Goal: Task Accomplishment & Management: Manage account settings

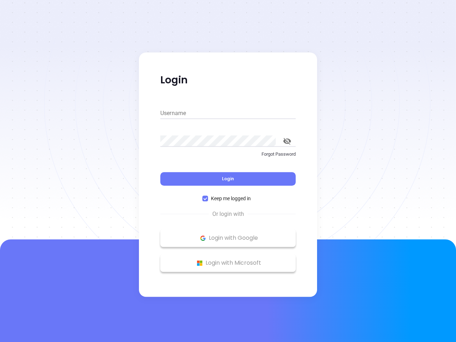
click at [228, 171] on div "Login" at bounding box center [228, 175] width 136 height 22
click at [228, 113] on input "Username" at bounding box center [228, 113] width 136 height 11
click at [287, 141] on icon "toggle password visibility" at bounding box center [288, 141] width 8 height 7
click at [228, 179] on span "Login" at bounding box center [228, 179] width 12 height 6
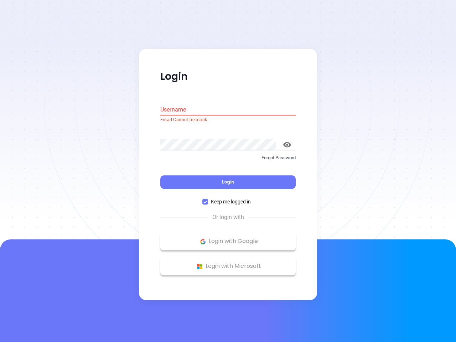
click at [228, 199] on span "Keep me logged in" at bounding box center [231, 202] width 46 height 8
click at [208, 199] on input "Keep me logged in" at bounding box center [206, 202] width 6 height 6
checkbox input "false"
click at [228, 238] on p "Login with Google" at bounding box center [228, 241] width 128 height 11
click at [228, 263] on p "Login with Microsoft" at bounding box center [228, 266] width 128 height 11
